Goal: Find specific page/section: Find specific page/section

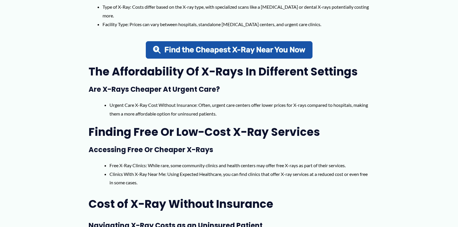
scroll to position [348, 0]
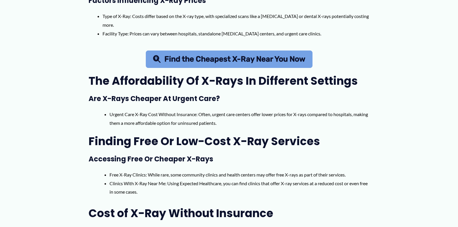
click at [230, 55] on link "Find the Cheapest X-Ray Near You Now" at bounding box center [229, 58] width 167 height 17
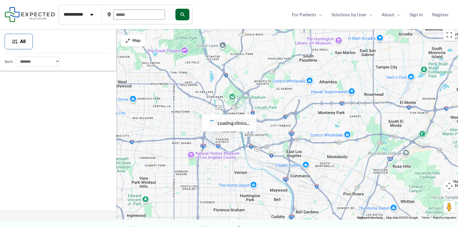
click at [140, 15] on input "text" at bounding box center [139, 15] width 52 height 10
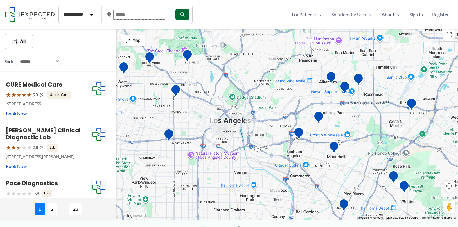
type input "*****"
click at [188, 15] on button "submit" at bounding box center [182, 15] width 14 height 12
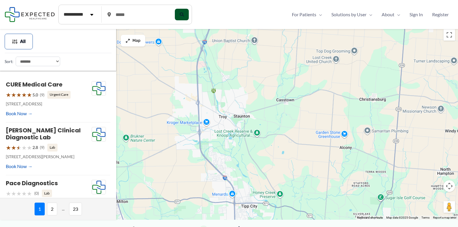
click at [187, 10] on button "submit" at bounding box center [182, 15] width 14 height 12
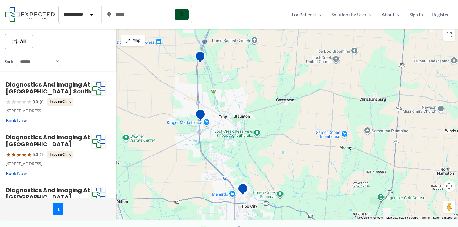
click at [187, 10] on button "submit" at bounding box center [182, 15] width 14 height 12
click at [200, 113] on img "Diagnostics and Imaging at UVMC Outpatient Care Center South" at bounding box center [200, 116] width 12 height 16
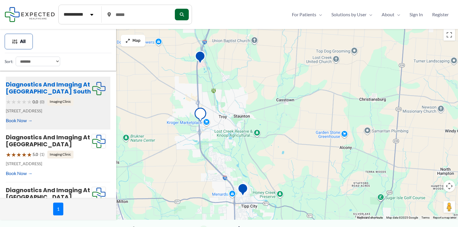
click at [48, 93] on link "Diagnostics and Imaging at [GEOGRAPHIC_DATA] South" at bounding box center [48, 87] width 85 height 15
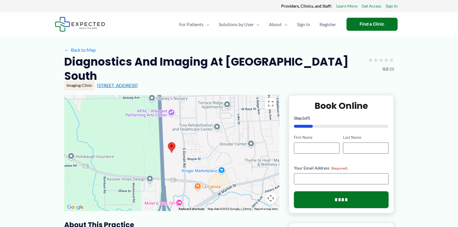
click at [124, 87] on link "[STREET_ADDRESS]" at bounding box center [117, 85] width 41 height 6
